Goal: Answer question/provide support: Ask a question

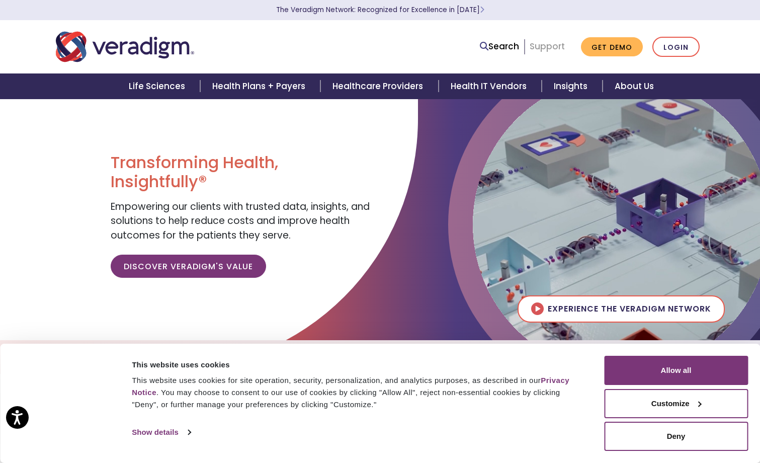
click at [554, 43] on link "Support" at bounding box center [547, 46] width 35 height 12
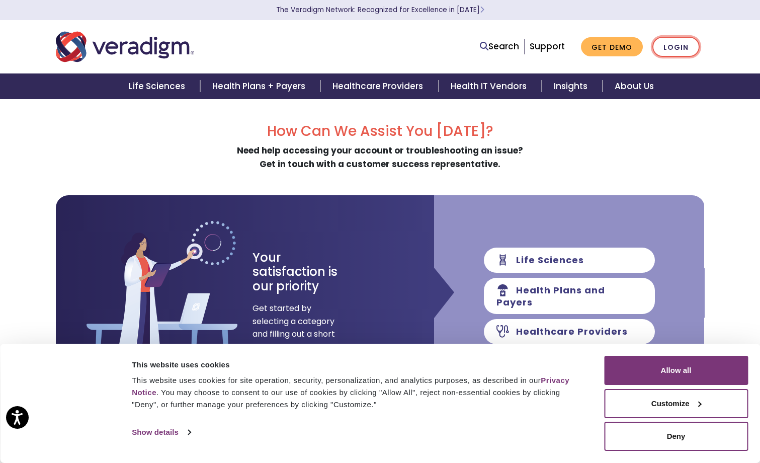
click at [684, 50] on link "Login" at bounding box center [675, 47] width 47 height 21
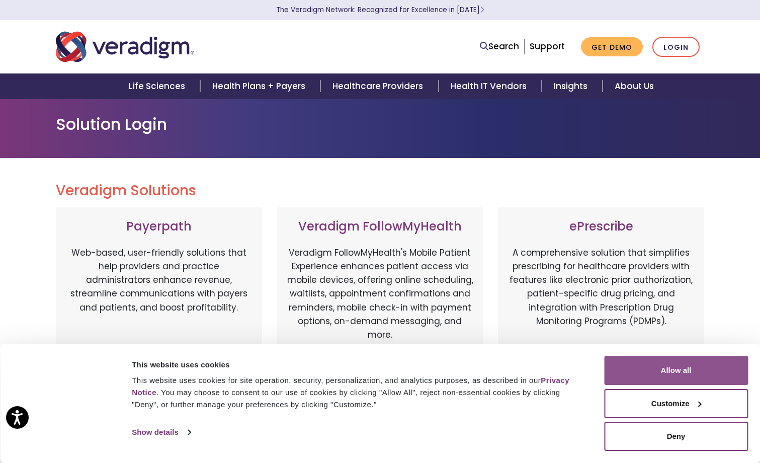
click at [705, 370] on button "Allow all" at bounding box center [676, 370] width 144 height 29
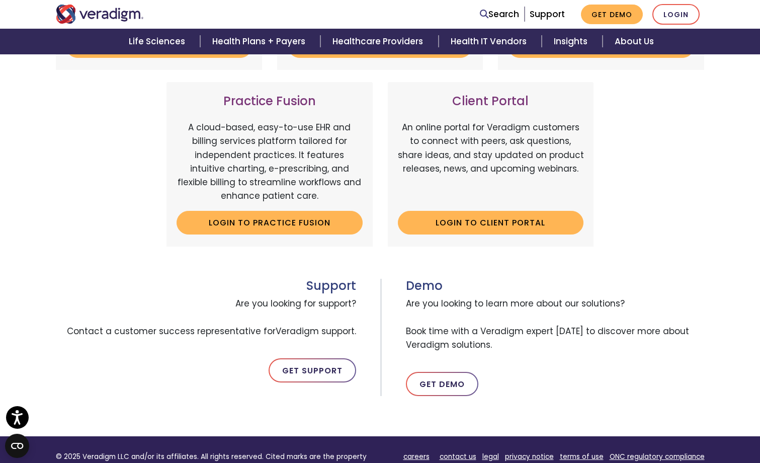
scroll to position [352, 0]
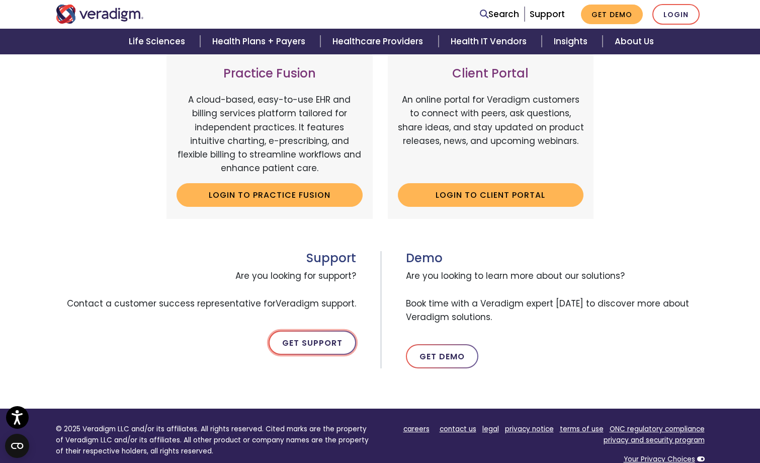
click at [314, 339] on link "Get Support" at bounding box center [313, 342] width 88 height 24
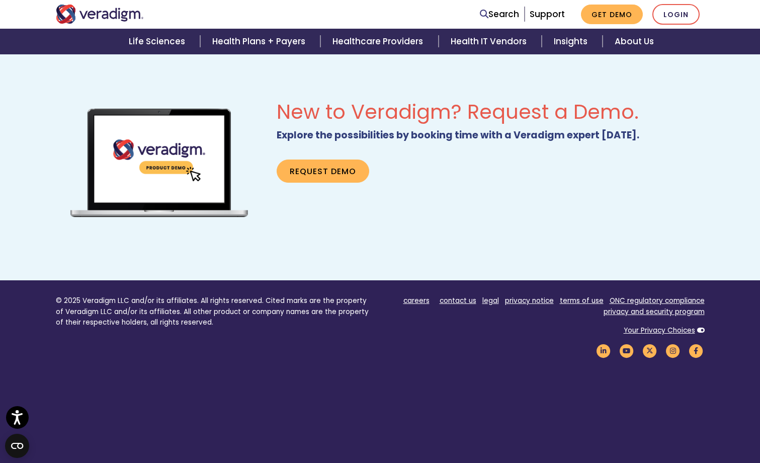
scroll to position [599, 0]
